Goal: Task Accomplishment & Management: Complete application form

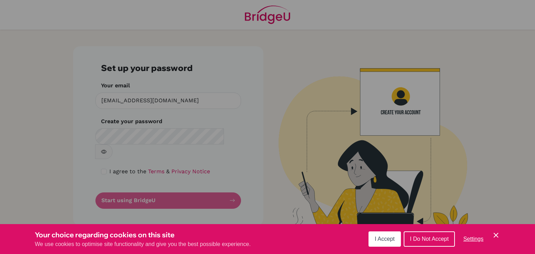
click at [164, 134] on div "Cookie Preferences" at bounding box center [267, 127] width 535 height 254
click at [180, 188] on div "Cookie Preferences" at bounding box center [267, 127] width 535 height 254
click at [192, 128] on div "Cookie Preferences" at bounding box center [267, 127] width 535 height 254
click at [403, 104] on div "Cookie Preferences" at bounding box center [267, 127] width 535 height 254
click at [389, 242] on button "I Accept" at bounding box center [385, 239] width 32 height 15
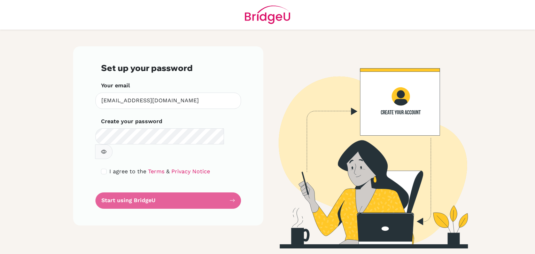
click at [168, 188] on form "Set up your password Your email [EMAIL_ADDRESS][DOMAIN_NAME] Invalid email Crea…" at bounding box center [168, 136] width 134 height 146
click at [160, 187] on form "Set up your password Your email [EMAIL_ADDRESS][DOMAIN_NAME] Invalid email Crea…" at bounding box center [168, 136] width 134 height 146
click at [144, 188] on form "Set up your password Your email [EMAIL_ADDRESS][DOMAIN_NAME] Invalid email Crea…" at bounding box center [168, 136] width 134 height 146
click at [236, 186] on div "Set up your password Your email [EMAIL_ADDRESS][DOMAIN_NAME] Invalid email Crea…" at bounding box center [168, 135] width 190 height 179
click at [187, 188] on form "Set up your password Your email [EMAIL_ADDRESS][DOMAIN_NAME] Invalid email Crea…" at bounding box center [168, 136] width 134 height 146
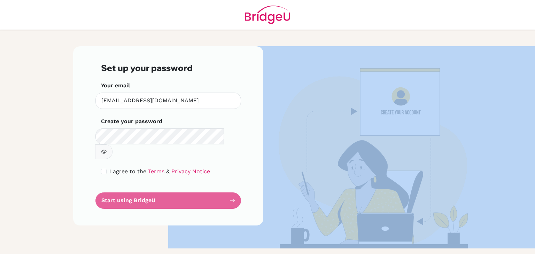
click at [187, 188] on form "Set up your password Your email [EMAIL_ADDRESS][DOMAIN_NAME] Invalid email Crea…" at bounding box center [168, 136] width 134 height 146
click at [296, 140] on img at bounding box center [366, 147] width 397 height 202
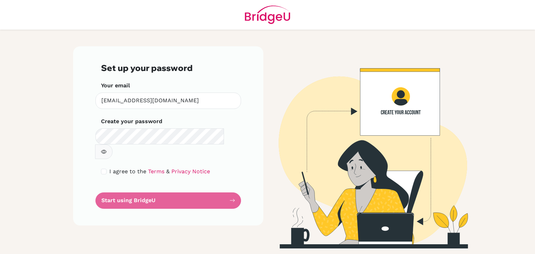
click at [235, 187] on form "Set up your password Your email [EMAIL_ADDRESS][DOMAIN_NAME] Invalid email Crea…" at bounding box center [168, 136] width 134 height 146
click at [190, 187] on form "Set up your password Your email [EMAIL_ADDRESS][DOMAIN_NAME] Invalid email Crea…" at bounding box center [168, 136] width 134 height 146
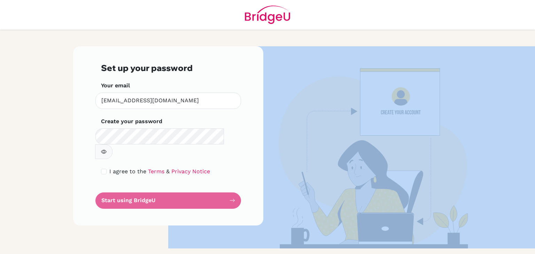
click at [190, 187] on form "Set up your password Your email [EMAIL_ADDRESS][DOMAIN_NAME] Invalid email Crea…" at bounding box center [168, 136] width 134 height 146
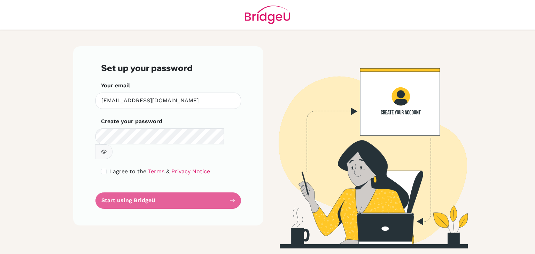
click at [190, 187] on form "Set up your password Your email [EMAIL_ADDRESS][DOMAIN_NAME] Invalid email Crea…" at bounding box center [168, 136] width 134 height 146
click at [401, 103] on img at bounding box center [366, 147] width 397 height 202
click at [142, 184] on form "Set up your password Your email [EMAIL_ADDRESS][DOMAIN_NAME] Invalid email Crea…" at bounding box center [168, 136] width 134 height 146
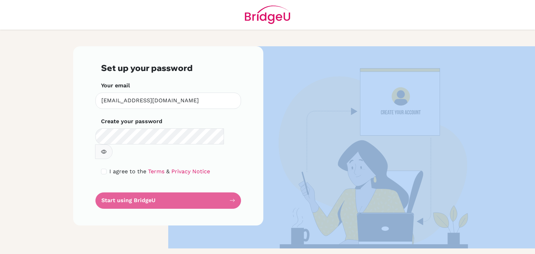
click at [142, 184] on form "Set up your password Your email [EMAIL_ADDRESS][DOMAIN_NAME] Invalid email Crea…" at bounding box center [168, 136] width 134 height 146
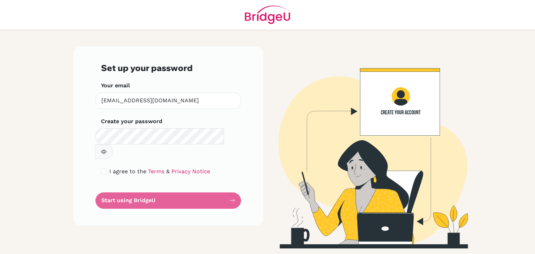
click at [142, 184] on form "Set up your password Your email [EMAIL_ADDRESS][DOMAIN_NAME] Invalid email Crea…" at bounding box center [168, 136] width 134 height 146
drag, startPoint x: 170, startPoint y: 190, endPoint x: 103, endPoint y: 159, distance: 73.4
click at [103, 159] on form "Set up your password Your email [EMAIL_ADDRESS][DOMAIN_NAME] Invalid email Crea…" at bounding box center [168, 136] width 134 height 146
click at [103, 169] on input "checkbox" at bounding box center [104, 172] width 6 height 6
checkbox input "true"
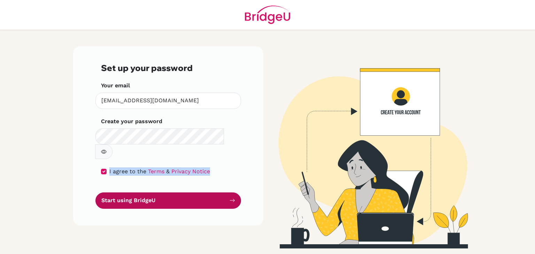
click at [166, 193] on button "Start using BridgeU" at bounding box center [168, 201] width 146 height 16
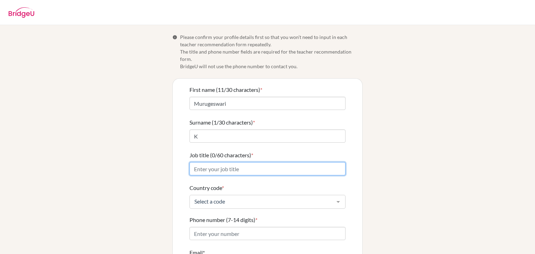
click at [250, 162] on input "Job title (0/60 characters) *" at bounding box center [268, 168] width 156 height 13
type input "Subject Lead"
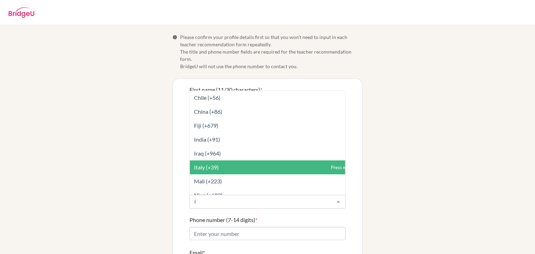
type input "in"
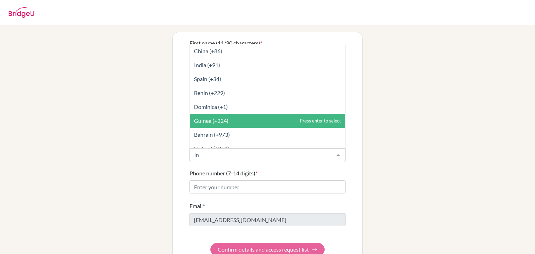
scroll to position [46, 0]
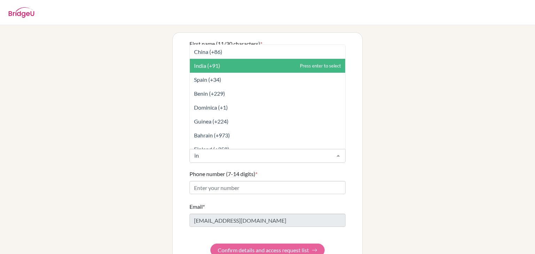
click at [221, 59] on span "India (+91)" at bounding box center [267, 66] width 155 height 14
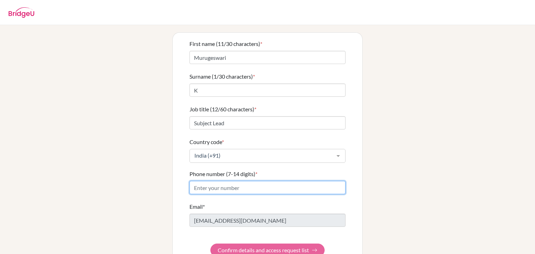
click at [218, 181] on input "Phone number (7-14 digits) *" at bounding box center [268, 187] width 156 height 13
type input "9900093072"
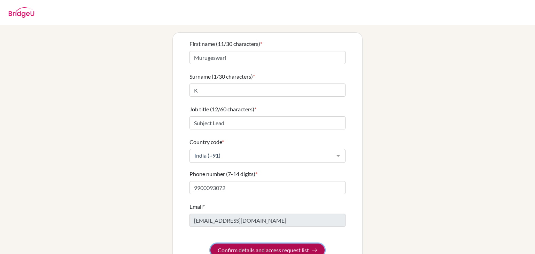
click at [246, 244] on button "Confirm details and access request list" at bounding box center [267, 250] width 114 height 13
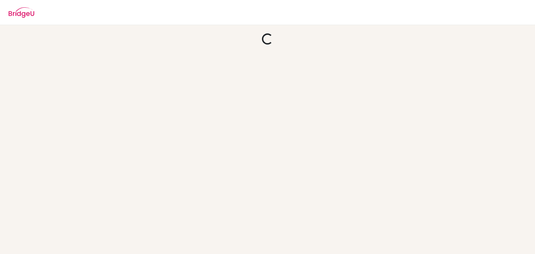
scroll to position [0, 0]
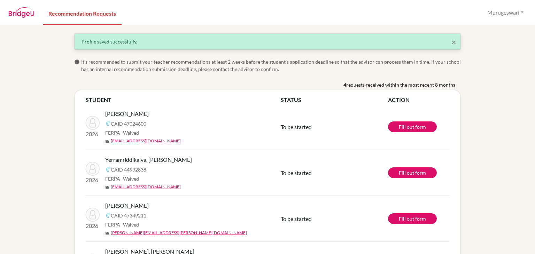
scroll to position [47, 0]
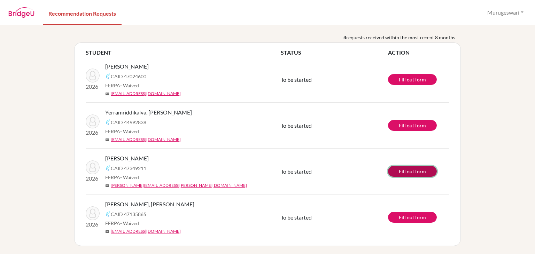
click at [421, 171] on link "Fill out form" at bounding box center [412, 171] width 49 height 11
click at [518, 11] on button "Murugeswari" at bounding box center [505, 12] width 43 height 13
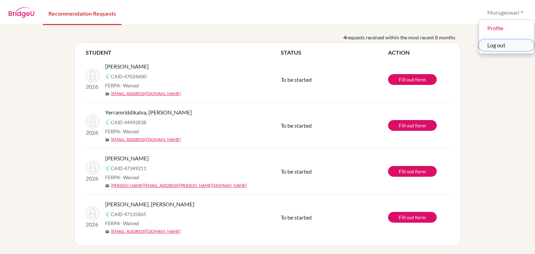
click at [498, 47] on button "Log out" at bounding box center [506, 45] width 55 height 11
